Goal: Communication & Community: Ask a question

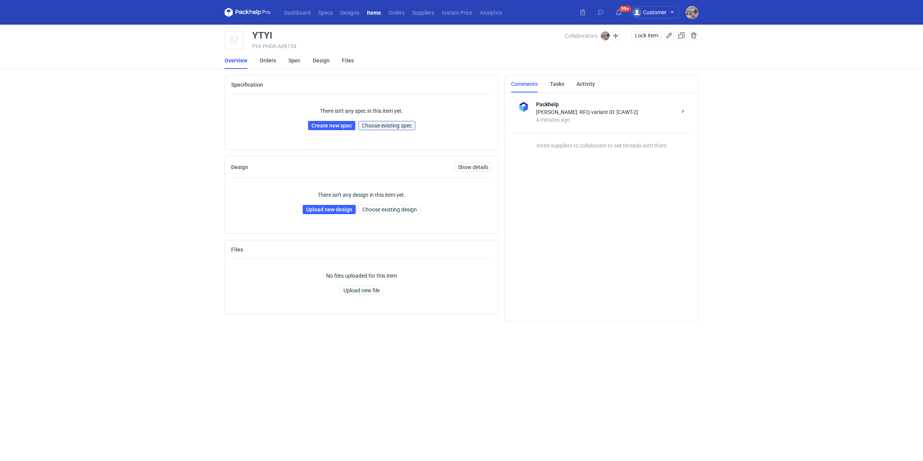
click at [391, 123] on span "Choose existing spec" at bounding box center [387, 125] width 50 height 5
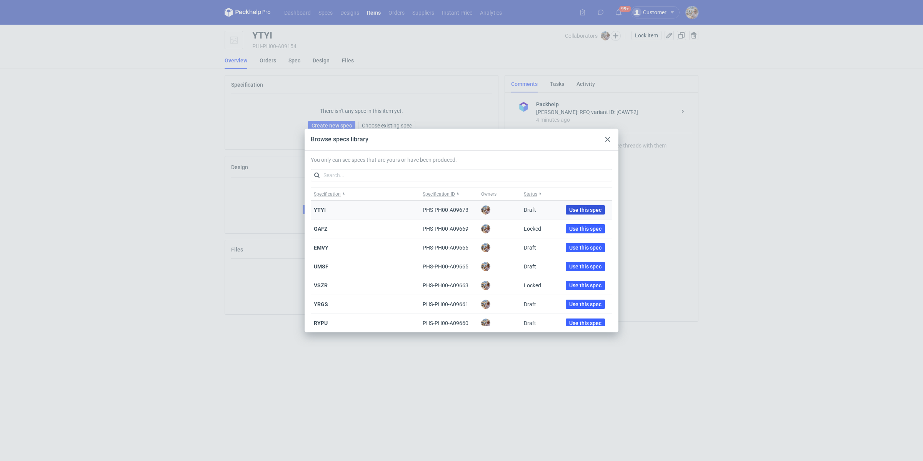
click at [589, 209] on span "Use this spec" at bounding box center [585, 209] width 32 height 5
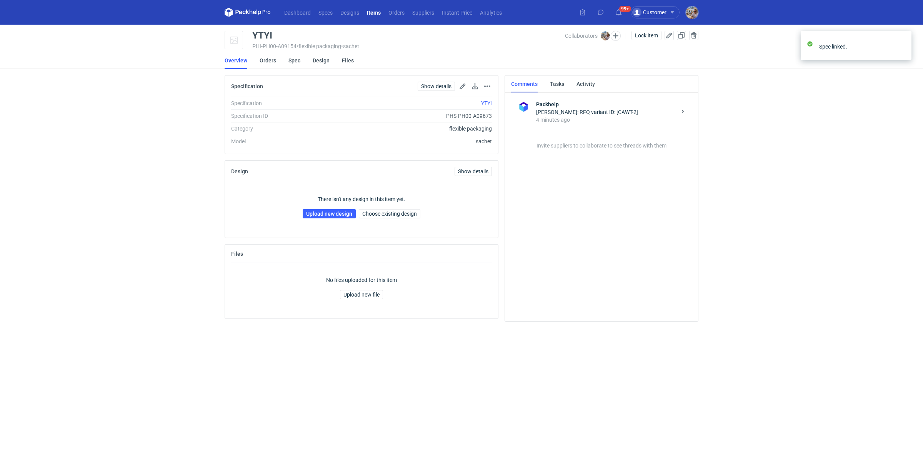
click at [618, 29] on main "YTYI PHI-PH00-A09154 • flexible packaging • sachet Collaborators Lock item Over…" at bounding box center [462, 243] width 480 height 436
click at [619, 33] on button "button" at bounding box center [616, 36] width 10 height 10
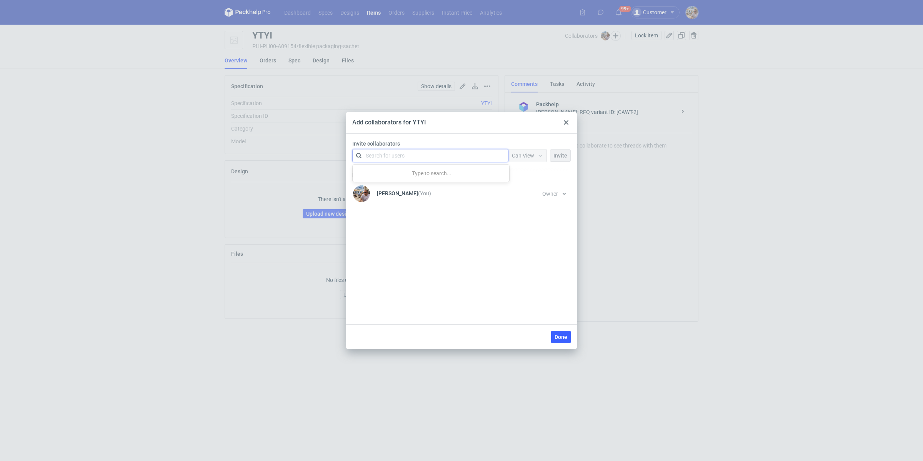
click at [409, 155] on div "Search for users" at bounding box center [429, 155] width 134 height 11
type input "L-print"
click at [437, 173] on div "[PERSON_NAME] • L-Print" at bounding box center [431, 174] width 144 height 10
click at [531, 152] on span "Can View" at bounding box center [523, 155] width 22 height 6
click at [528, 187] on span "Can Edit" at bounding box center [526, 186] width 20 height 8
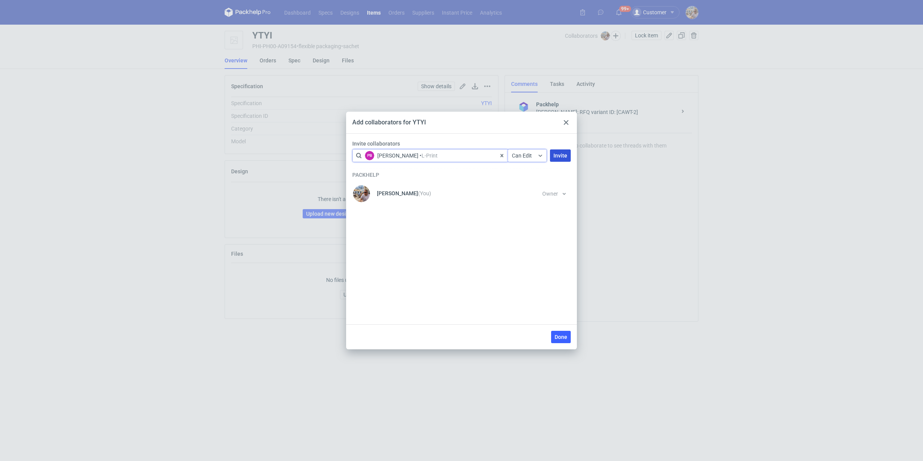
click at [556, 159] on button "Invite" at bounding box center [560, 155] width 21 height 12
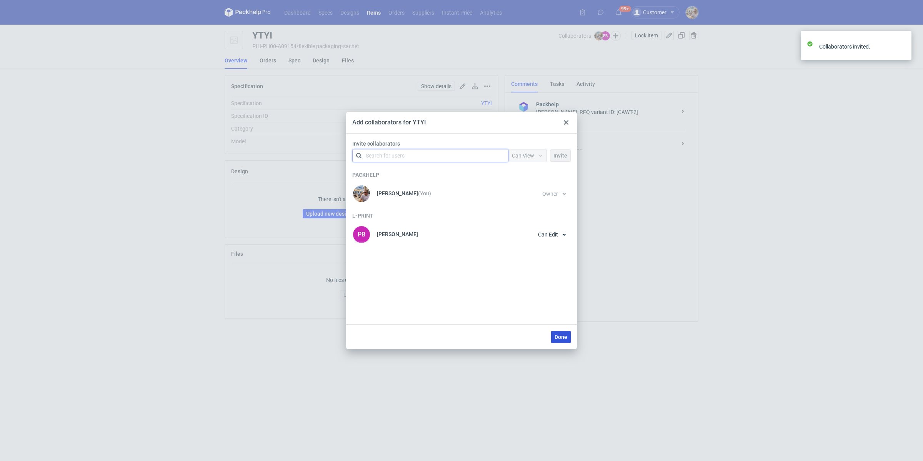
click at [563, 335] on span "Done" at bounding box center [561, 336] width 13 height 5
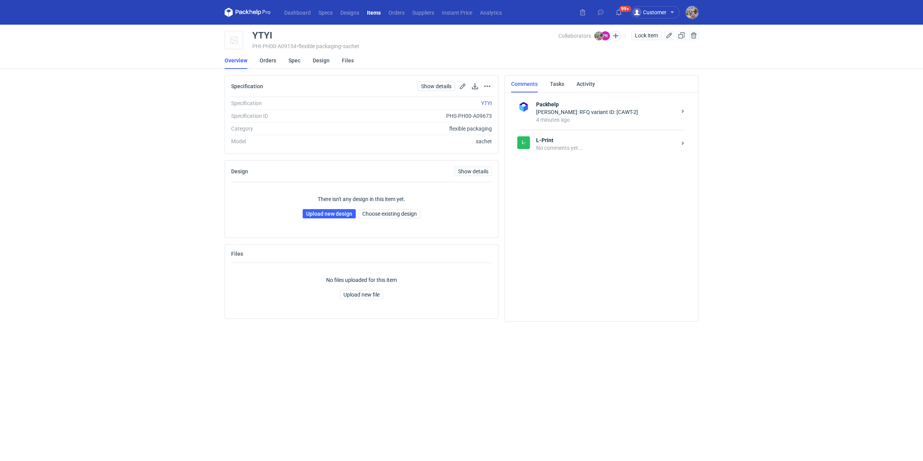
click at [571, 142] on strong "L-Print" at bounding box center [606, 140] width 140 height 8
click at [560, 285] on textarea "Comment message" at bounding box center [610, 292] width 164 height 22
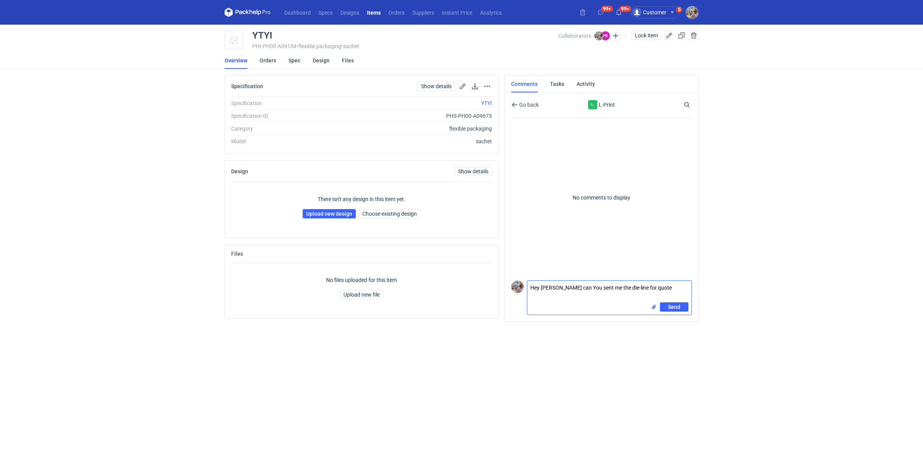
paste textarea "CAWT - 2"
click at [584, 296] on textarea "Hey [PERSON_NAME] can You sent me the die-line for quote CAWT - 2. We received …" at bounding box center [610, 289] width 164 height 27
type textarea "Hey [PERSON_NAME] can You sent me the die-line for quote CAWT - 2. We received …"
click at [673, 304] on span "Send" at bounding box center [674, 306] width 12 height 5
